Goal: Information Seeking & Learning: Learn about a topic

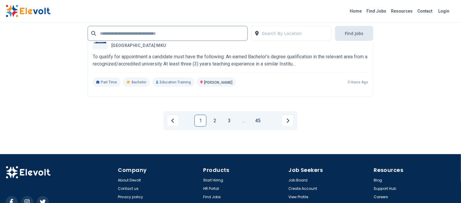
scroll to position [1356, 0]
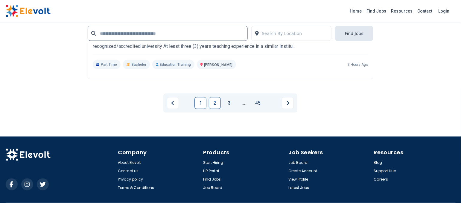
click at [220, 98] on link "2" at bounding box center [215, 103] width 12 height 12
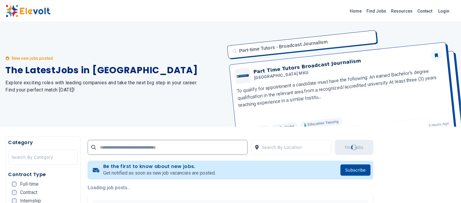
scroll to position [0, 0]
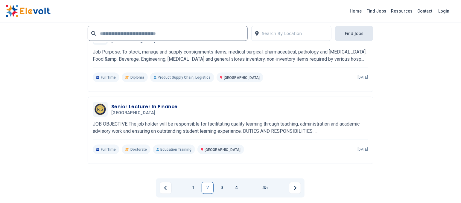
scroll to position [1350, 0]
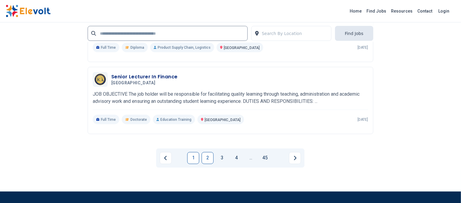
drag, startPoint x: 195, startPoint y: 158, endPoint x: 190, endPoint y: 158, distance: 5.1
click at [195, 158] on link "1" at bounding box center [193, 158] width 12 height 12
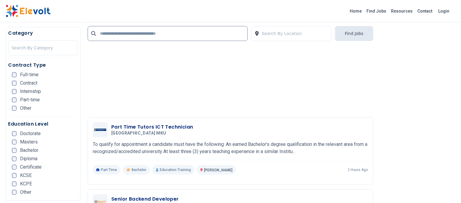
scroll to position [917, 0]
